Goal: Transaction & Acquisition: Obtain resource

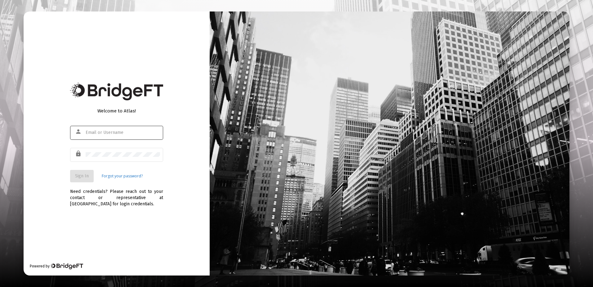
click at [102, 131] on input "text" at bounding box center [123, 132] width 74 height 5
type input "[EMAIL_ADDRESS][DOMAIN_NAME]"
click at [87, 174] on span "Sign In" at bounding box center [82, 175] width 14 height 5
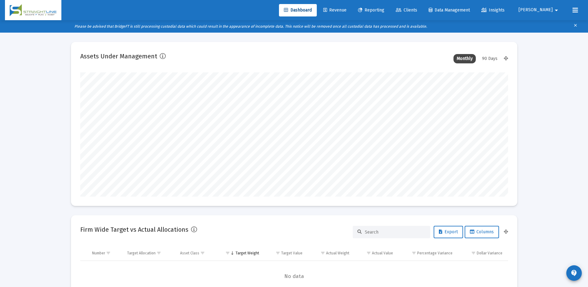
scroll to position [124, 230]
click at [417, 11] on span "Clients" at bounding box center [406, 9] width 21 height 5
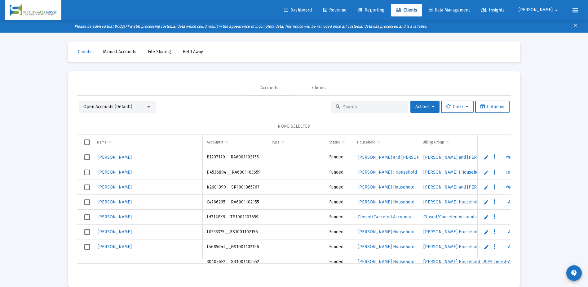
click at [357, 106] on input at bounding box center [373, 106] width 61 height 5
paste input "C9859137__RA6001102155"
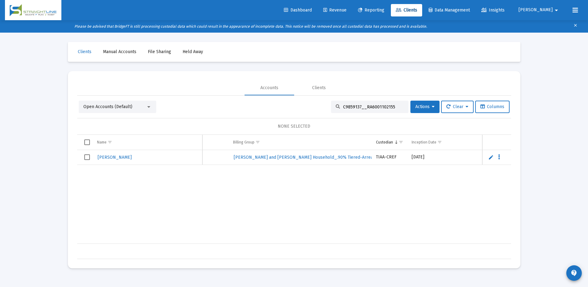
scroll to position [0, 158]
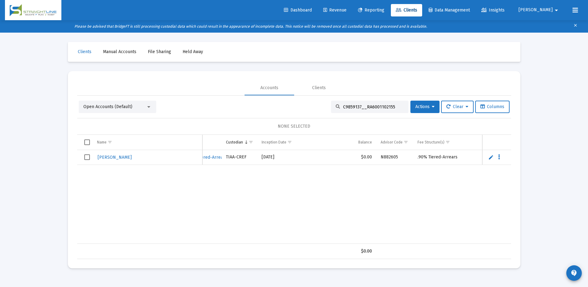
type input "C9859137__RA6001102155"
click at [385, 12] on span "Reporting" at bounding box center [371, 9] width 26 height 5
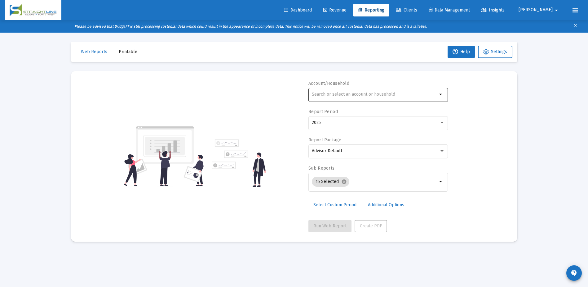
click at [339, 93] on input "text" at bounding box center [375, 94] width 126 height 5
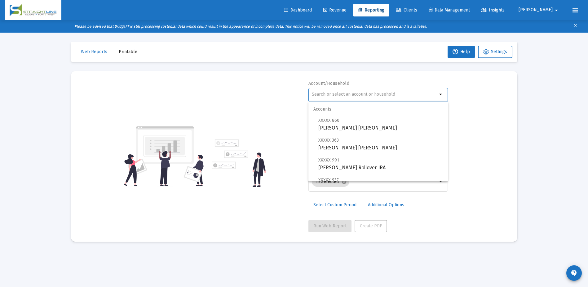
paste input "C9859137__RA6001102155"
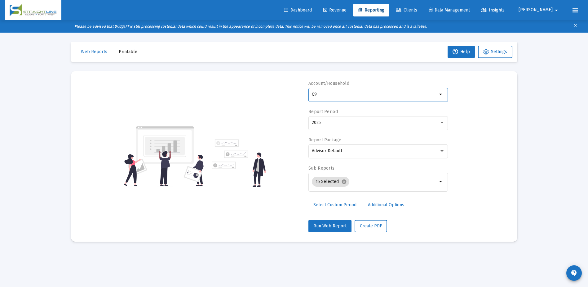
type input "C"
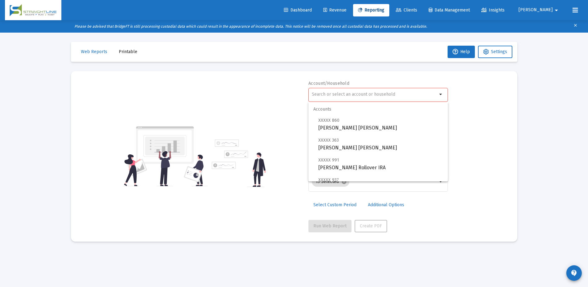
click at [417, 11] on span "Clients" at bounding box center [406, 9] width 21 height 5
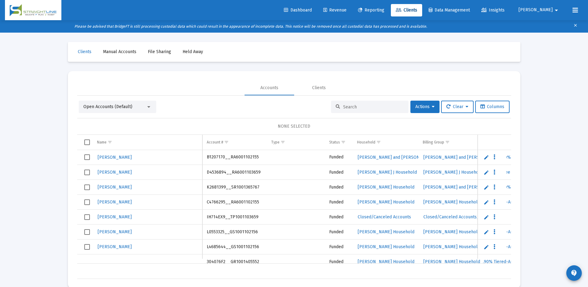
click at [370, 105] on input at bounding box center [373, 106] width 61 height 5
paste input "C9859137__RA6001102155"
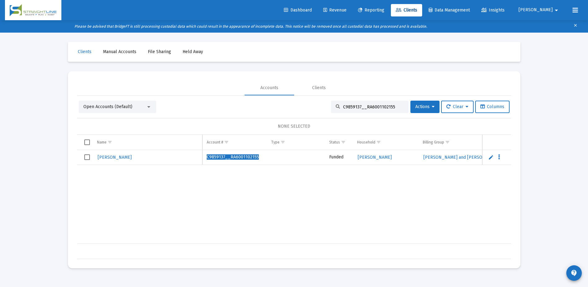
click at [377, 106] on input "C9859137__RA6001102155" at bounding box center [373, 106] width 61 height 5
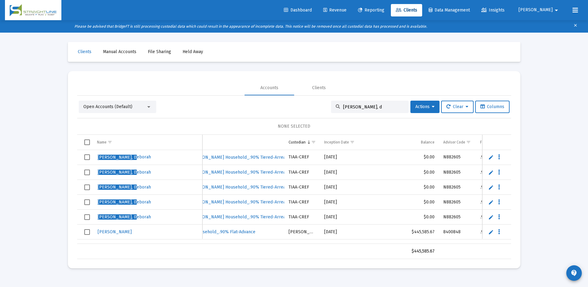
type input "[PERSON_NAME], d"
click at [390, 7] on link "Reporting" at bounding box center [371, 10] width 36 height 12
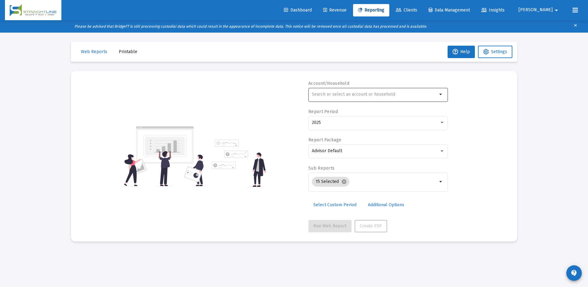
click at [348, 95] on input "text" at bounding box center [375, 94] width 126 height 5
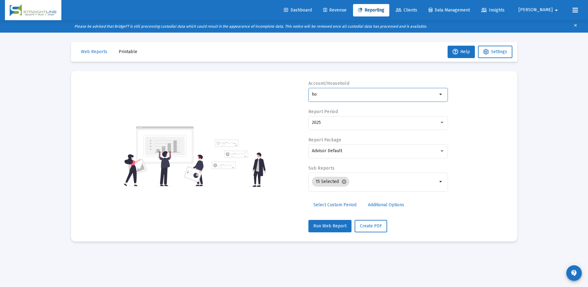
type input "h"
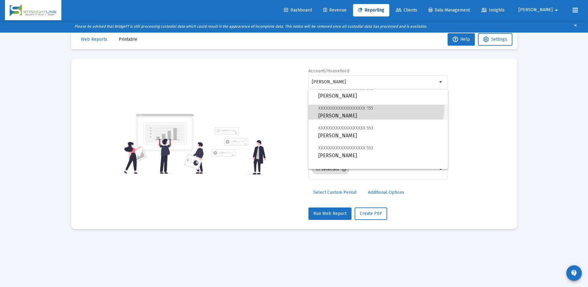
click at [362, 105] on span "XXXXXXXXXXXXXXXXXXX 155 [PERSON_NAME]" at bounding box center [381, 111] width 125 height 15
type input "[PERSON_NAME]"
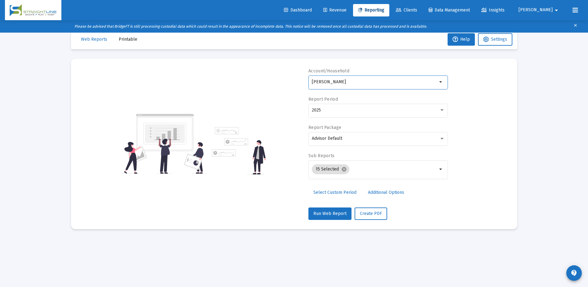
click at [379, 83] on input "[PERSON_NAME]" at bounding box center [375, 81] width 126 height 5
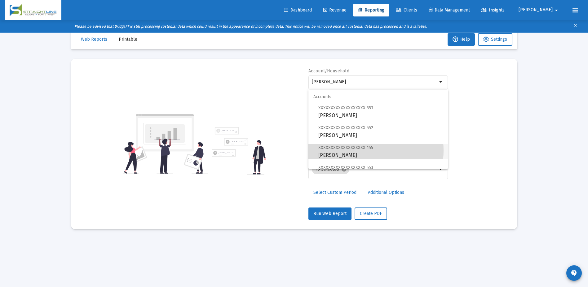
click at [350, 150] on span "XXXXXXXXXXXXXXXXXXX 155" at bounding box center [346, 147] width 55 height 5
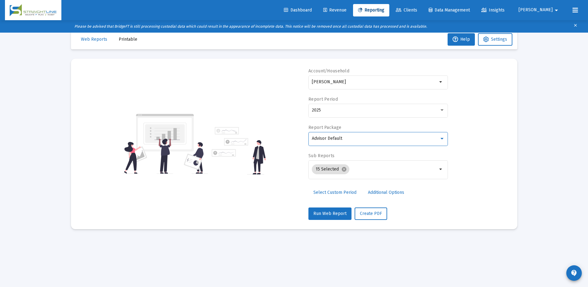
click at [355, 136] on div "Advisor Default" at bounding box center [375, 138] width 127 height 5
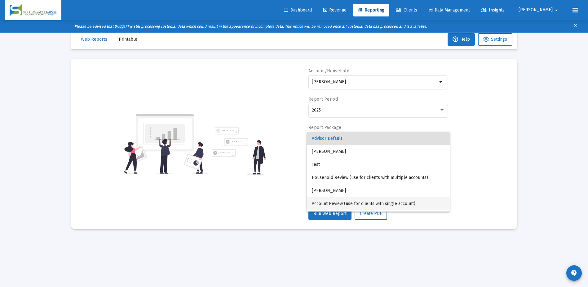
click at [356, 204] on span "Account Review (use for clients with single account)" at bounding box center [378, 203] width 133 height 13
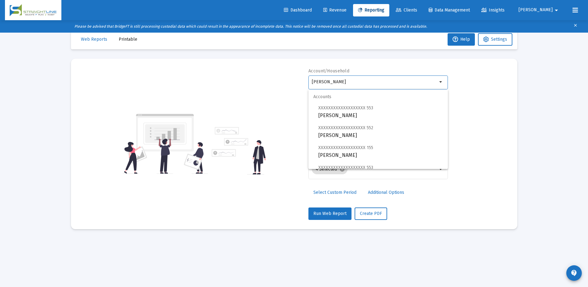
click at [395, 82] on input "[PERSON_NAME]" at bounding box center [375, 81] width 126 height 5
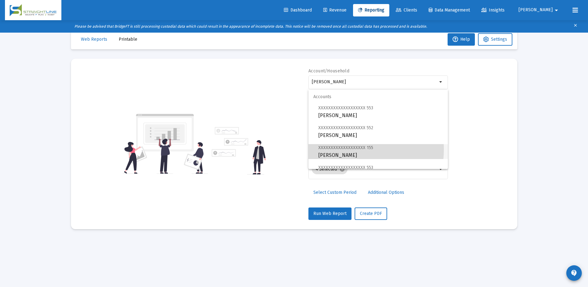
click at [334, 148] on span "XXXXXXXXXXXXXXXXXXX 155" at bounding box center [346, 147] width 55 height 5
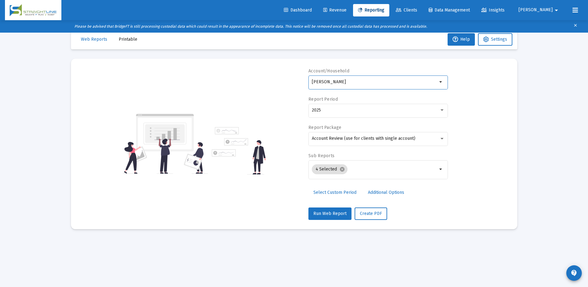
click at [341, 194] on span "Select Custom Period" at bounding box center [335, 192] width 43 height 5
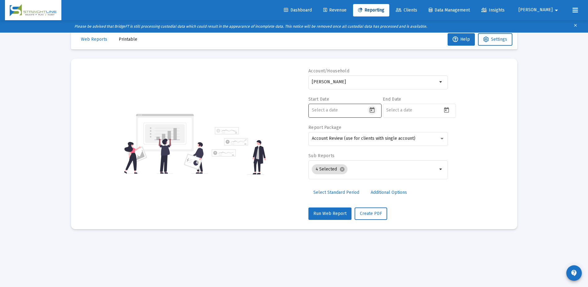
click at [370, 110] on icon "Open calendar" at bounding box center [372, 110] width 5 height 6
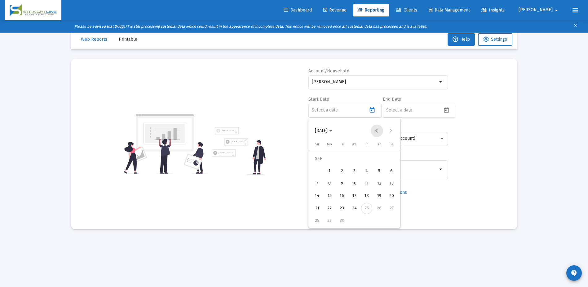
click at [378, 131] on button "Previous month" at bounding box center [377, 130] width 12 height 12
click at [381, 198] on div "18" at bounding box center [379, 195] width 11 height 11
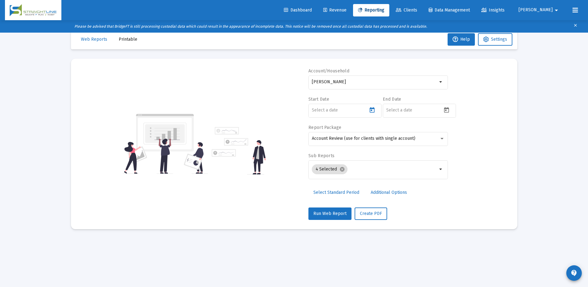
type input "[DATE]"
click at [406, 112] on input at bounding box center [414, 110] width 56 height 5
click at [444, 107] on icon "Open calendar" at bounding box center [447, 110] width 7 height 7
click at [453, 132] on button "Previous month" at bounding box center [451, 130] width 12 height 12
click at [449, 132] on button "Previous month" at bounding box center [451, 130] width 12 height 12
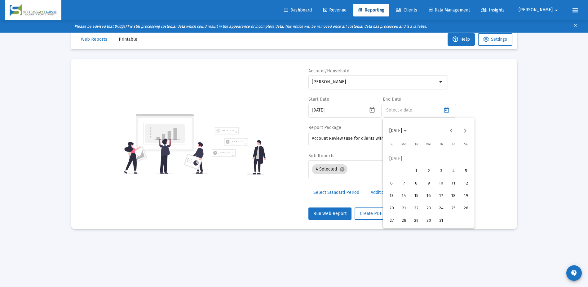
click at [442, 217] on div "31" at bounding box center [441, 220] width 11 height 11
type input "[DATE]"
click at [365, 213] on span "Create PDF" at bounding box center [371, 213] width 22 height 5
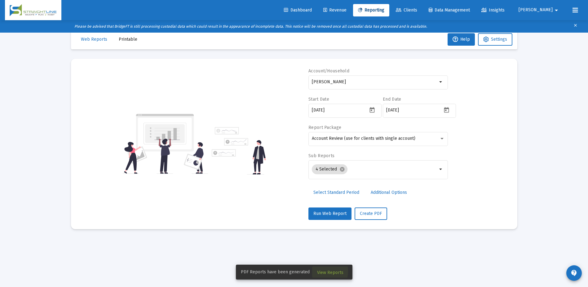
click at [319, 271] on span "View Reports" at bounding box center [330, 272] width 26 height 5
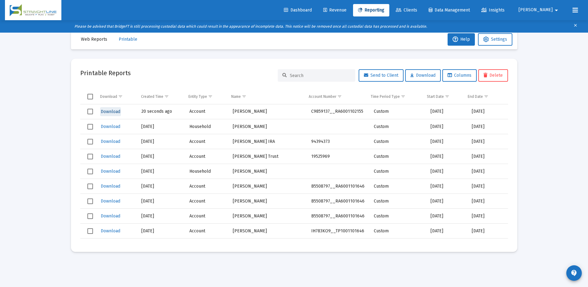
click at [106, 111] on span "Download" at bounding box center [111, 111] width 20 height 5
click at [385, 12] on span "Reporting" at bounding box center [371, 9] width 26 height 5
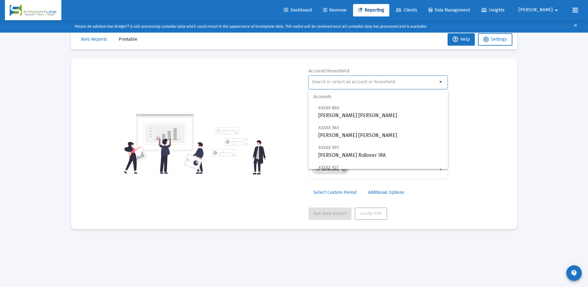
click at [371, 81] on input "text" at bounding box center [375, 81] width 126 height 5
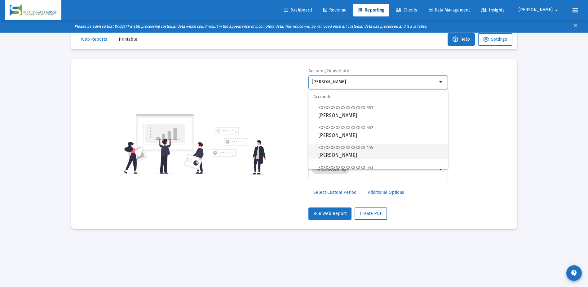
click at [362, 145] on span "XXXXXXXXXXXXXXXXXXX 155" at bounding box center [346, 147] width 55 height 5
type input "[PERSON_NAME]"
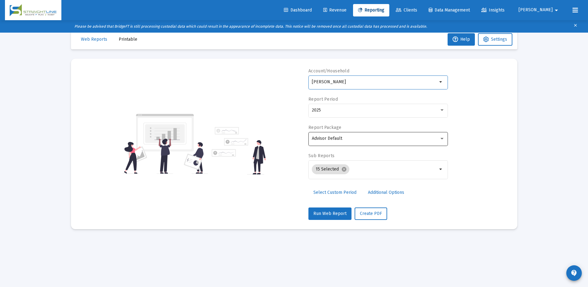
click at [371, 141] on div "Advisor Default" at bounding box center [378, 138] width 133 height 15
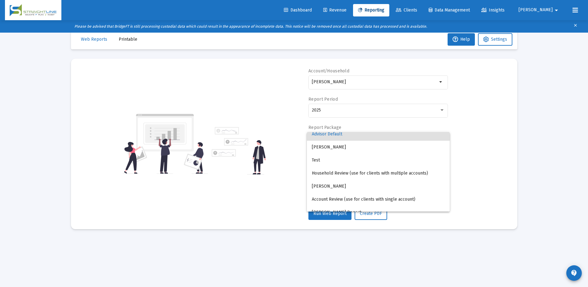
scroll to position [25, 0]
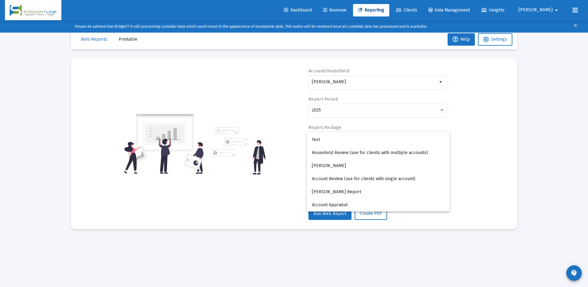
click at [474, 167] on div at bounding box center [294, 143] width 588 height 287
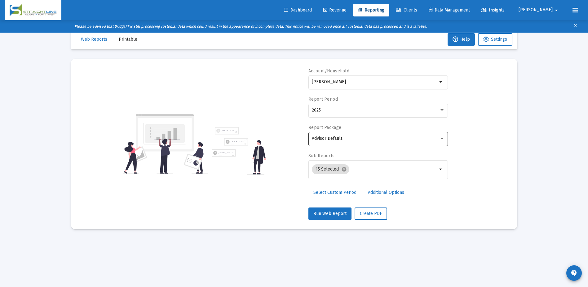
click at [444, 133] on div "Advisor Default" at bounding box center [378, 138] width 133 height 15
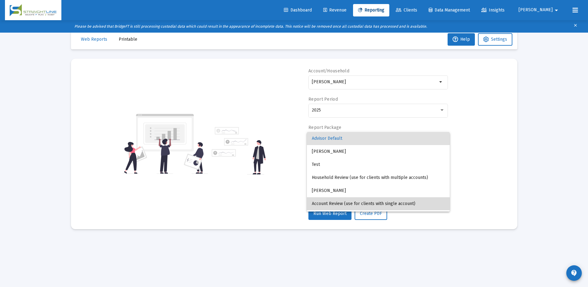
click at [422, 201] on span "Account Review (use for clients with single account)" at bounding box center [378, 203] width 133 height 13
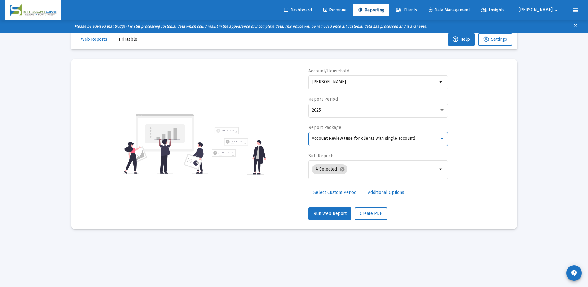
click at [324, 193] on span "Select Custom Period" at bounding box center [335, 192] width 43 height 5
click at [370, 111] on icon "Open calendar" at bounding box center [372, 110] width 5 height 6
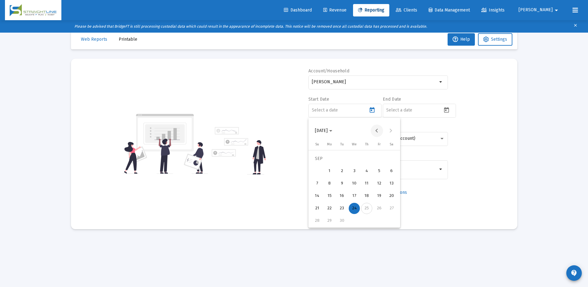
click at [376, 128] on button "Previous month" at bounding box center [377, 130] width 12 height 12
click at [375, 195] on div "18" at bounding box center [379, 195] width 11 height 11
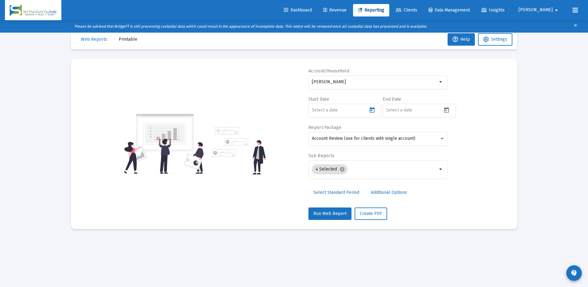
type input "[DATE]"
click at [404, 105] on div at bounding box center [414, 109] width 56 height 15
click at [406, 108] on input at bounding box center [414, 110] width 56 height 5
click at [445, 110] on icon "Open calendar" at bounding box center [446, 110] width 5 height 6
click at [452, 131] on button "Previous month" at bounding box center [451, 130] width 12 height 12
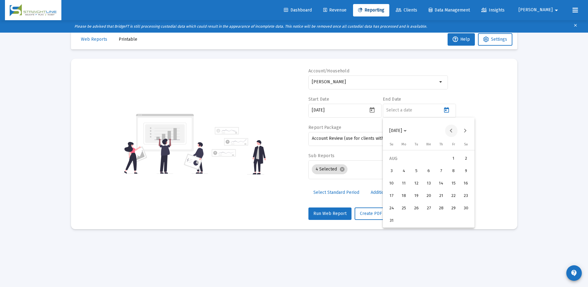
click at [452, 131] on button "Previous month" at bounding box center [451, 130] width 12 height 12
click at [453, 196] on div "18" at bounding box center [453, 195] width 11 height 11
type input "[DATE]"
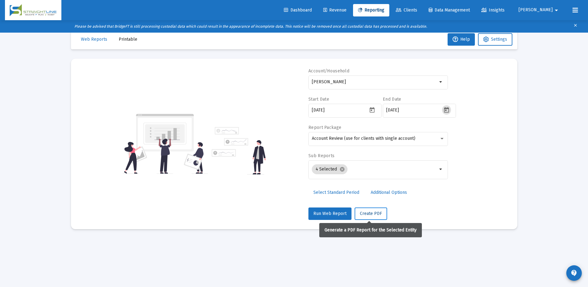
click at [369, 216] on span "Create PDF" at bounding box center [371, 213] width 22 height 5
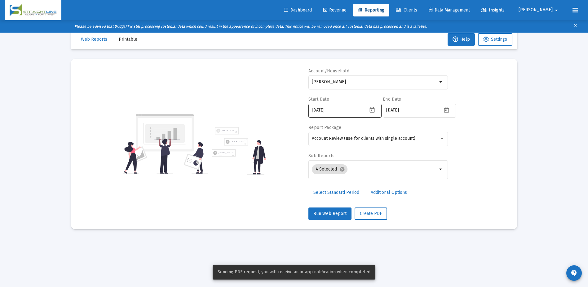
click at [373, 109] on icon "Open calendar" at bounding box center [372, 110] width 7 height 7
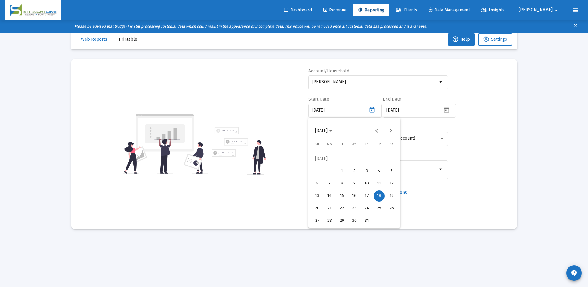
click at [330, 208] on div "21" at bounding box center [329, 208] width 11 height 11
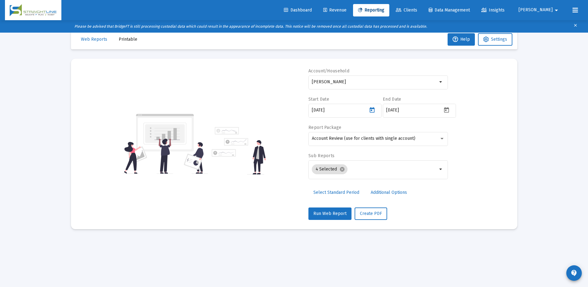
type input "[DATE]"
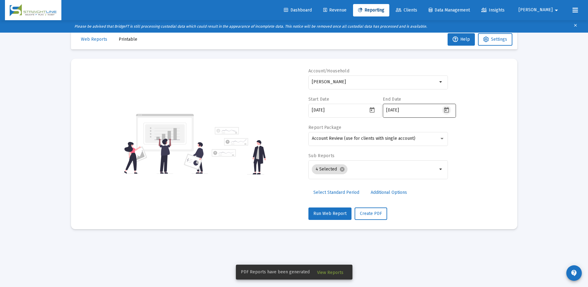
click at [445, 110] on icon "Open calendar" at bounding box center [447, 110] width 7 height 7
click at [404, 206] on div "21" at bounding box center [404, 208] width 11 height 11
type input "[DATE]"
click at [365, 213] on span "Create PDF" at bounding box center [371, 213] width 22 height 5
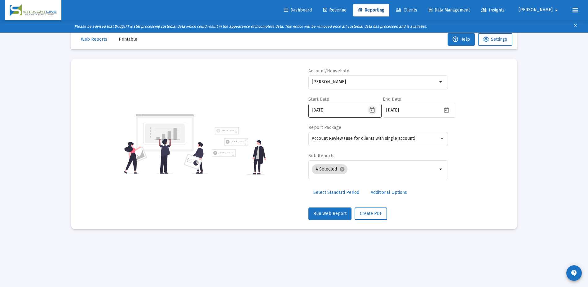
click at [371, 110] on icon "Open calendar" at bounding box center [372, 110] width 5 height 6
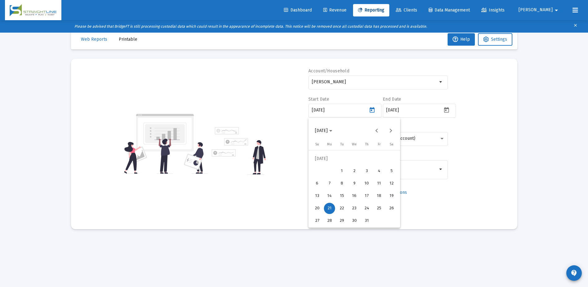
click at [342, 206] on div "22" at bounding box center [342, 208] width 11 height 11
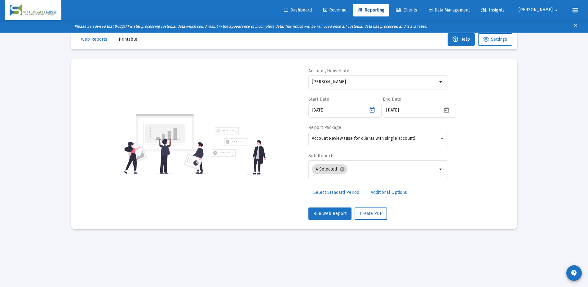
type input "[DATE]"
click at [447, 110] on icon "Open calendar" at bounding box center [447, 110] width 7 height 7
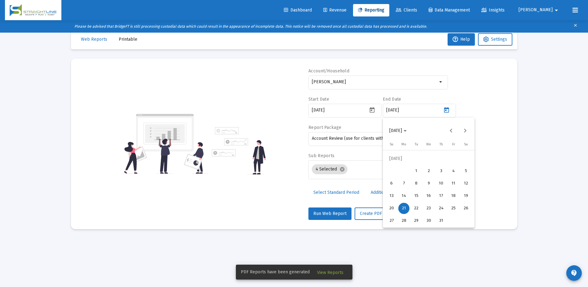
click at [416, 207] on div "22" at bounding box center [416, 208] width 11 height 11
type input "[DATE]"
click at [369, 213] on span "Create PDF" at bounding box center [371, 213] width 22 height 5
click at [130, 42] on span "Printable" at bounding box center [128, 39] width 19 height 5
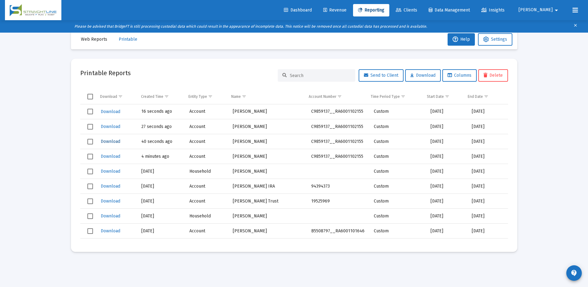
click at [116, 143] on span "Download" at bounding box center [111, 141] width 20 height 5
click at [118, 125] on span "Download" at bounding box center [111, 126] width 20 height 5
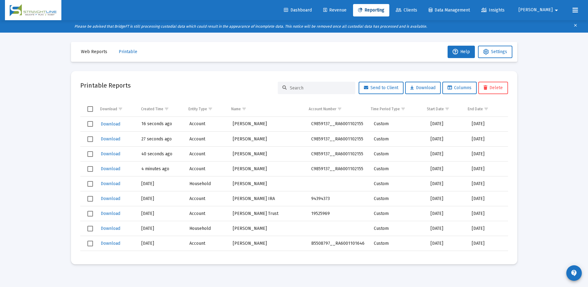
click at [297, 87] on input at bounding box center [320, 87] width 61 height 5
click at [390, 12] on link "Reporting" at bounding box center [371, 10] width 36 height 12
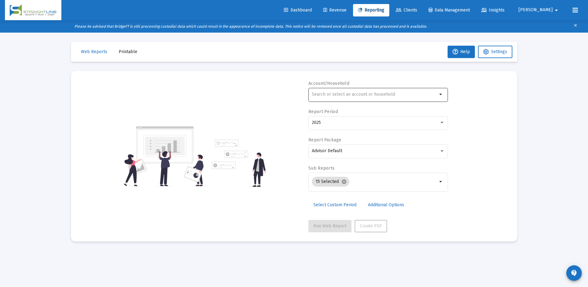
click at [368, 91] on div at bounding box center [375, 94] width 126 height 15
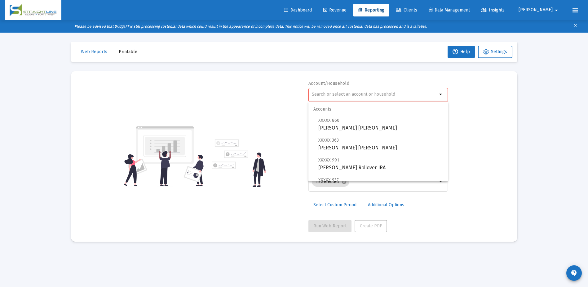
drag, startPoint x: 368, startPoint y: 91, endPoint x: 347, endPoint y: 95, distance: 20.4
click at [347, 95] on input "text" at bounding box center [375, 94] width 126 height 5
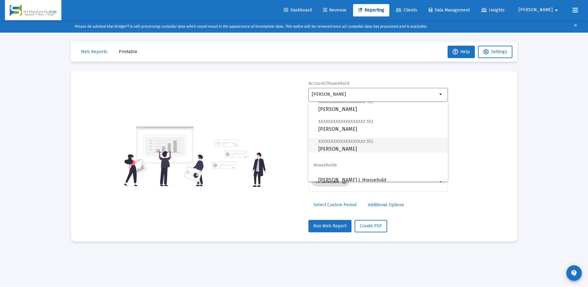
scroll to position [27, 0]
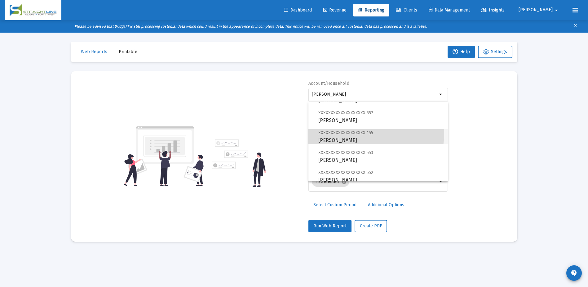
click at [373, 133] on span "XXXXXXXXXXXXXXXXXXX 155 [PERSON_NAME]" at bounding box center [381, 136] width 125 height 15
type input "[PERSON_NAME]"
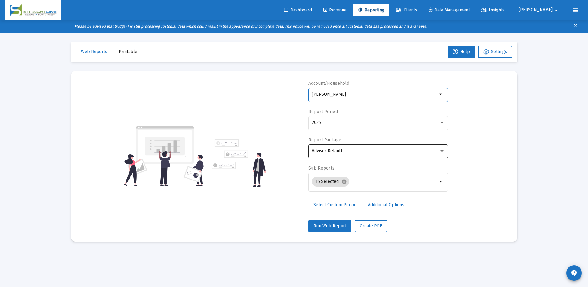
click at [402, 154] on div "Advisor Default" at bounding box center [378, 150] width 133 height 15
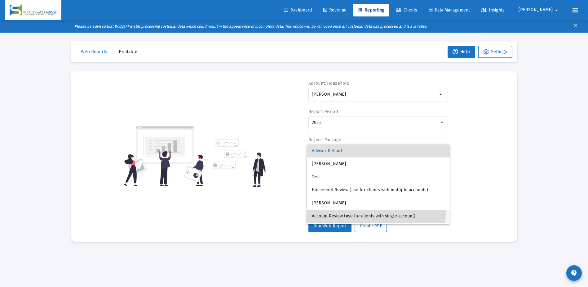
click at [366, 212] on span "Account Review (use for clients with single account)" at bounding box center [378, 215] width 133 height 13
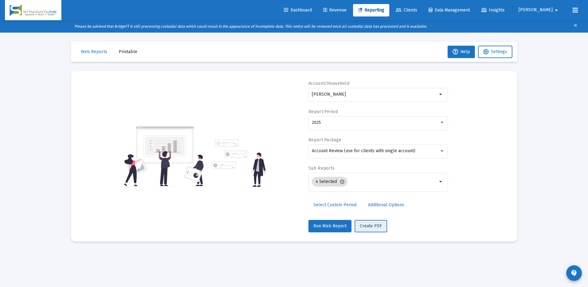
click at [364, 224] on span "Create PDF" at bounding box center [371, 225] width 22 height 5
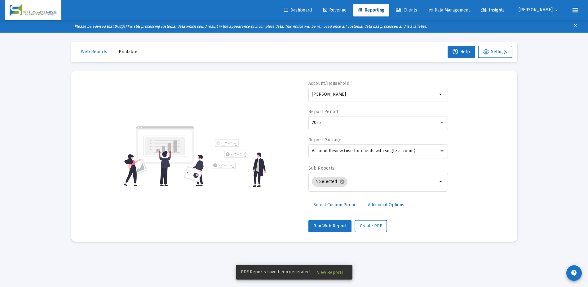
click at [331, 274] on span "View Reports" at bounding box center [330, 272] width 26 height 5
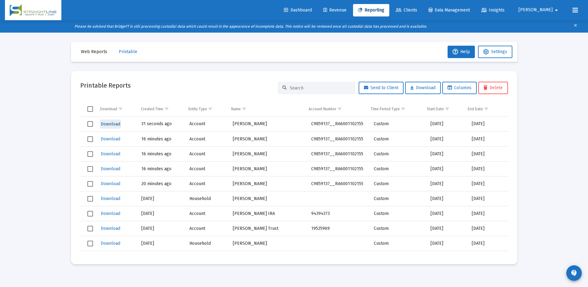
click at [114, 123] on span "Download" at bounding box center [111, 123] width 20 height 5
click at [417, 11] on span "Clients" at bounding box center [406, 9] width 21 height 5
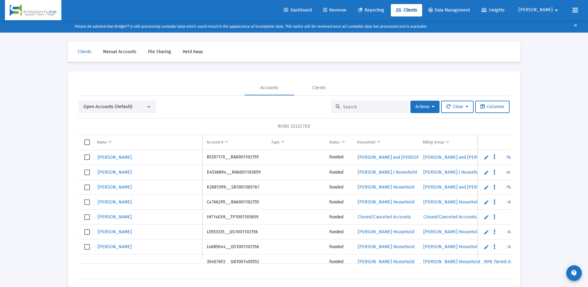
click at [349, 105] on input at bounding box center [373, 106] width 61 height 5
paste input "B9343167__RA6001102488"
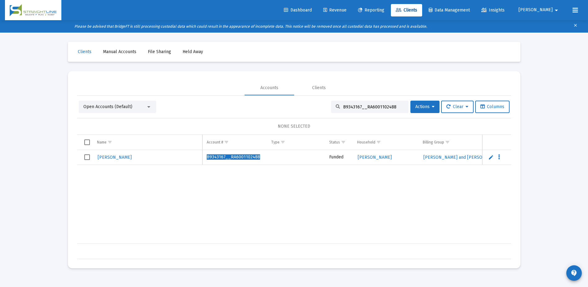
drag, startPoint x: 390, startPoint y: 107, endPoint x: 335, endPoint y: 105, distance: 55.3
click at [335, 105] on div "B9343167__RA6001102488" at bounding box center [370, 106] width 78 height 12
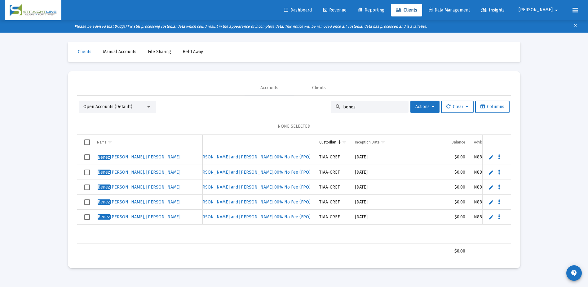
scroll to position [0, 265]
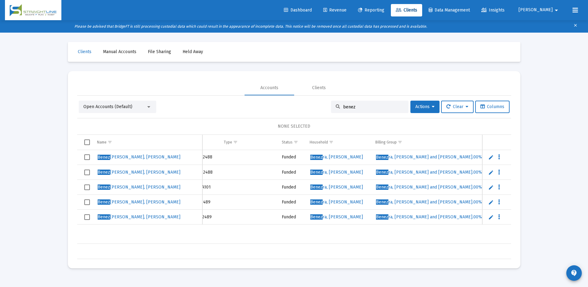
type input "benez"
click at [385, 9] on span "Reporting" at bounding box center [371, 9] width 26 height 5
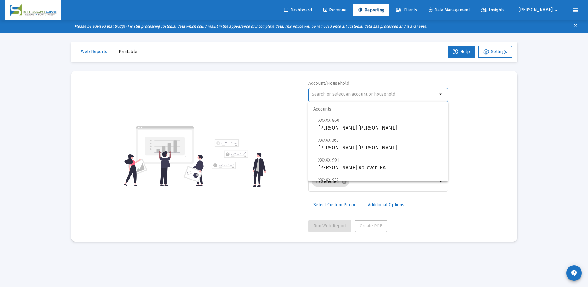
click at [334, 92] on input "text" at bounding box center [375, 94] width 126 height 5
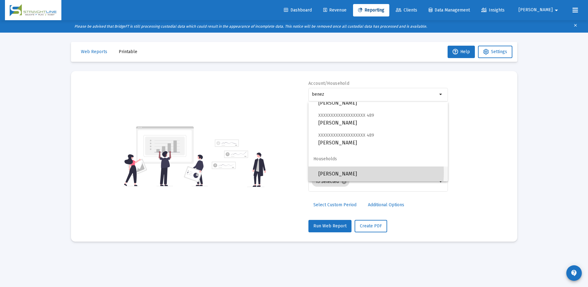
click at [356, 172] on span "[PERSON_NAME]" at bounding box center [381, 173] width 125 height 15
type input "[PERSON_NAME]"
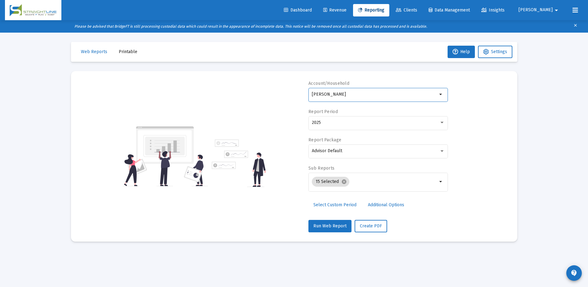
click at [431, 159] on div "Advisor Default" at bounding box center [379, 154] width 140 height 20
click at [431, 154] on div "Advisor Default" at bounding box center [378, 150] width 133 height 15
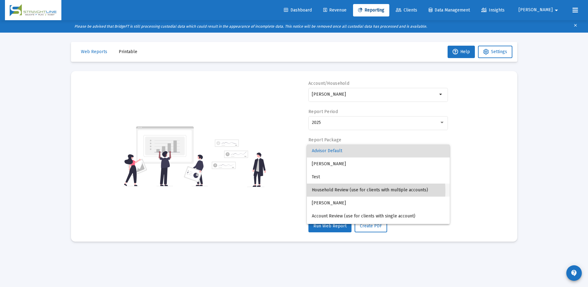
click at [354, 191] on span "Household Review (use for clients with multiple accounts)" at bounding box center [378, 189] width 133 height 13
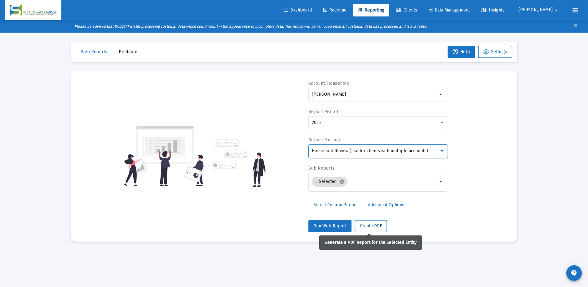
click at [373, 226] on span "Create PDF" at bounding box center [371, 225] width 22 height 5
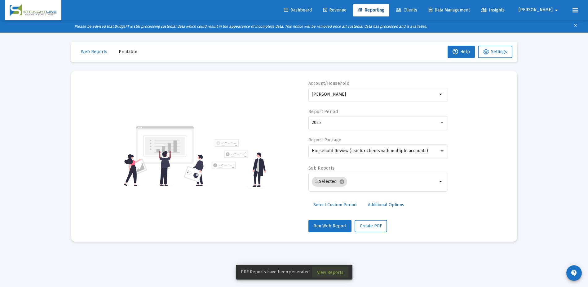
click at [339, 272] on span "View Reports" at bounding box center [330, 272] width 26 height 5
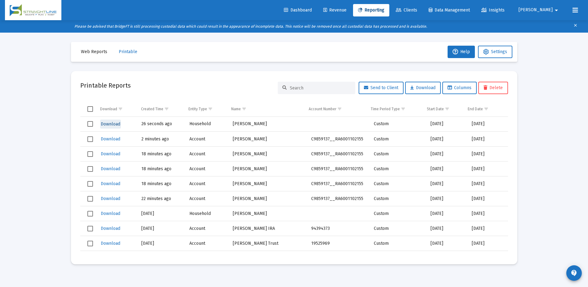
click at [109, 123] on span "Download" at bounding box center [111, 123] width 20 height 5
